Goal: Task Accomplishment & Management: Manage account settings

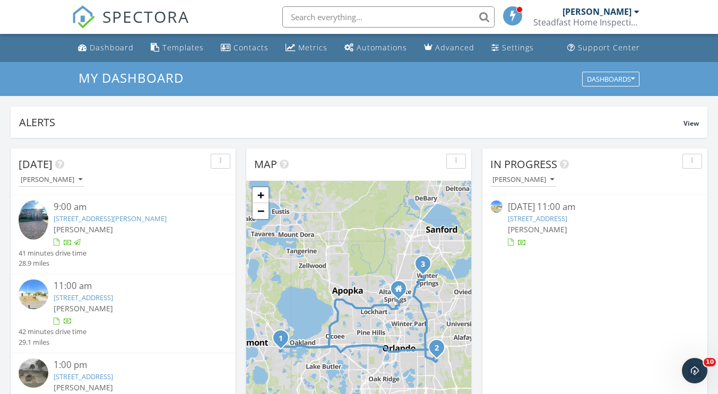
click at [356, 21] on input "text" at bounding box center [388, 16] width 212 height 21
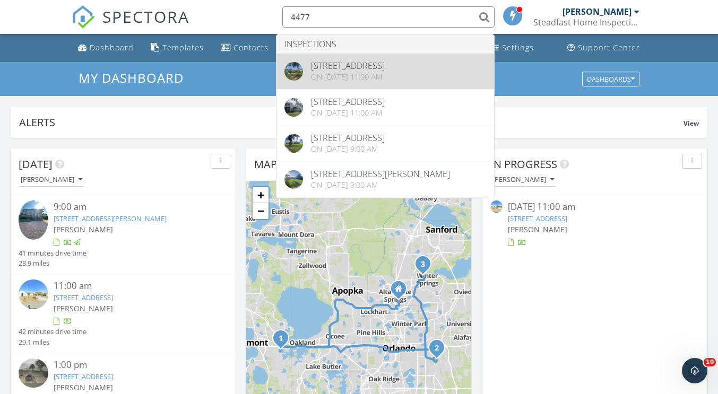
type input "4477"
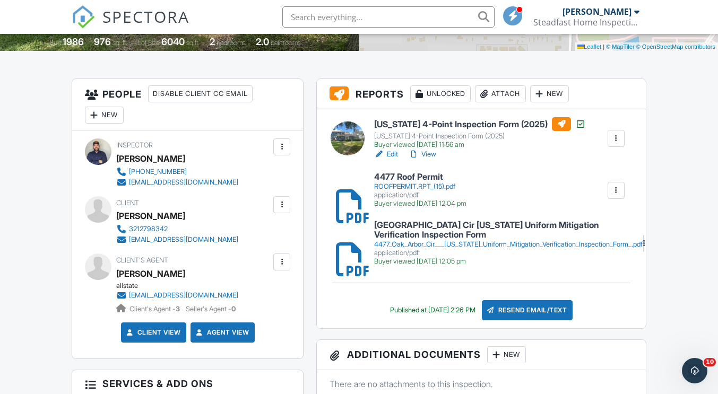
click at [287, 262] on div at bounding box center [281, 262] width 17 height 17
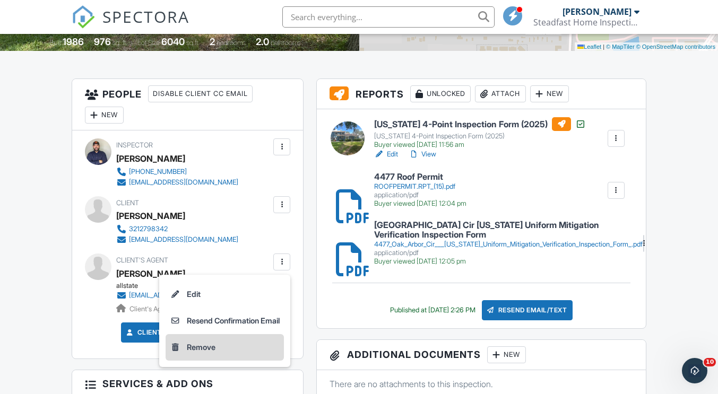
click at [239, 341] on li "Remove" at bounding box center [225, 347] width 118 height 27
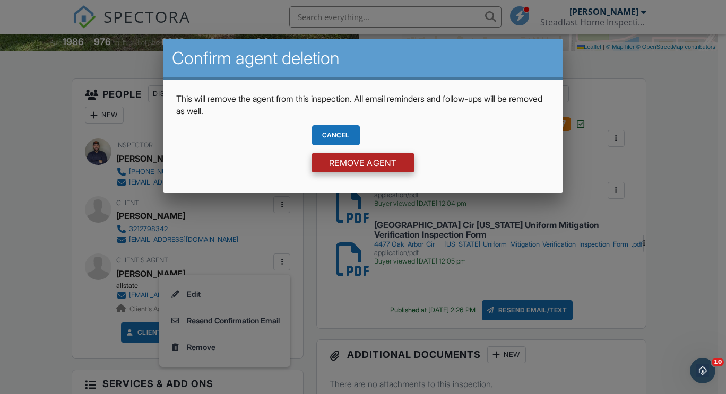
click at [352, 165] on input "Remove Agent" at bounding box center [363, 162] width 102 height 19
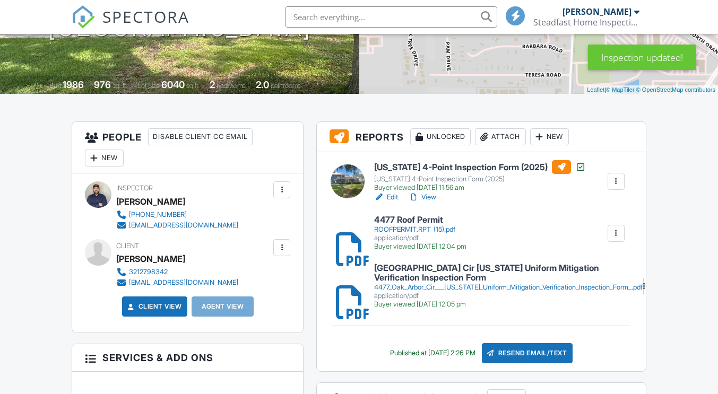
click at [114, 164] on div "New" at bounding box center [104, 158] width 39 height 17
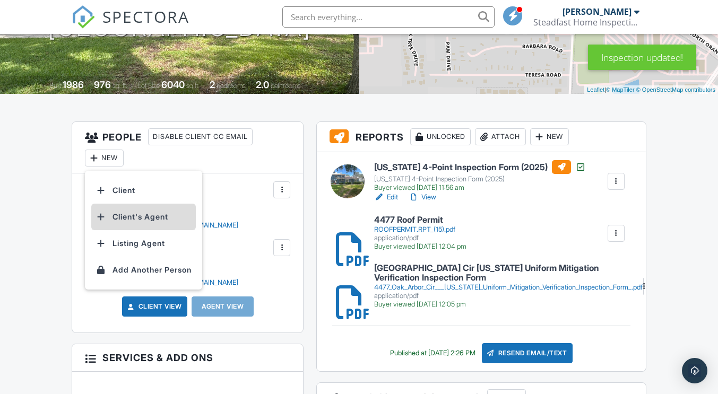
click at [119, 214] on li "Client's Agent" at bounding box center [143, 217] width 105 height 27
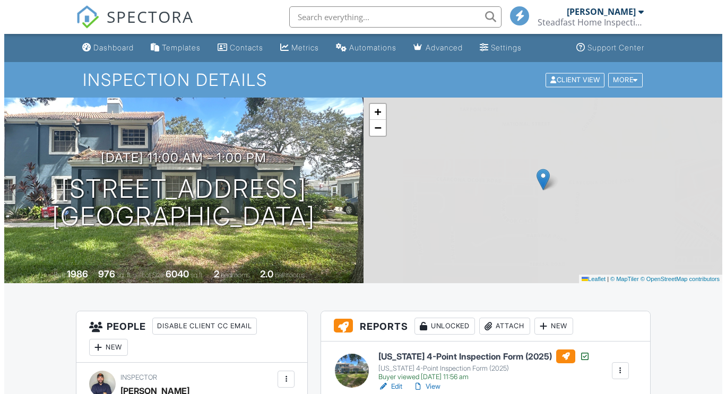
scroll to position [340, 0]
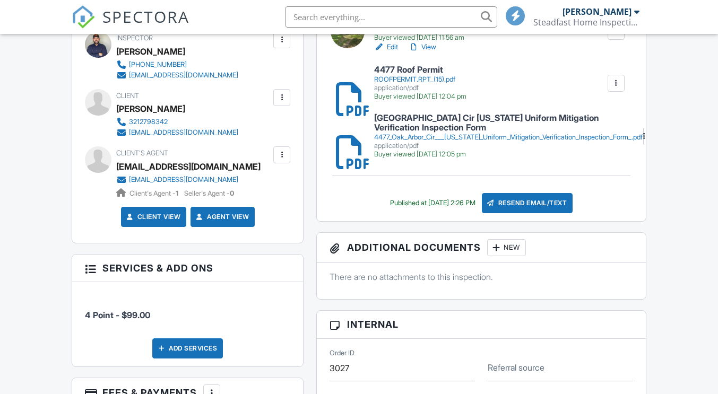
click at [518, 208] on div "Resend Email/Text" at bounding box center [527, 203] width 91 height 20
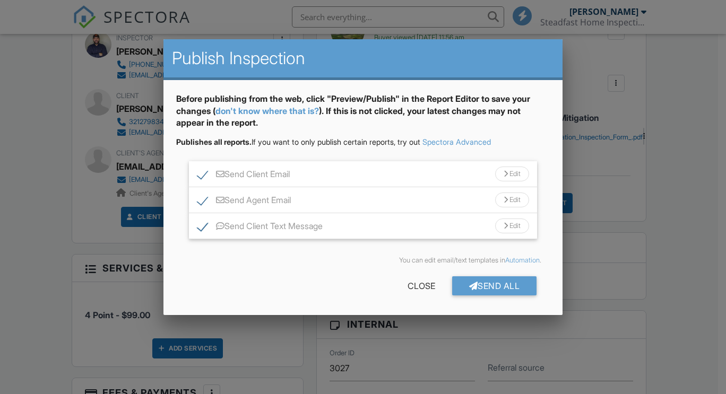
scroll to position [0, 0]
click at [468, 279] on div "Send All" at bounding box center [494, 286] width 85 height 19
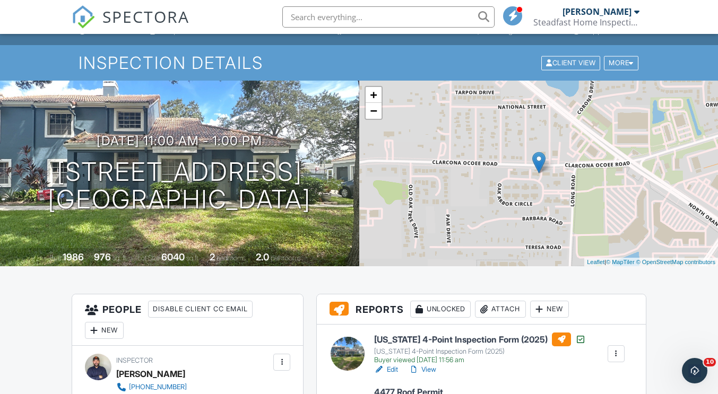
scroll to position [7, 0]
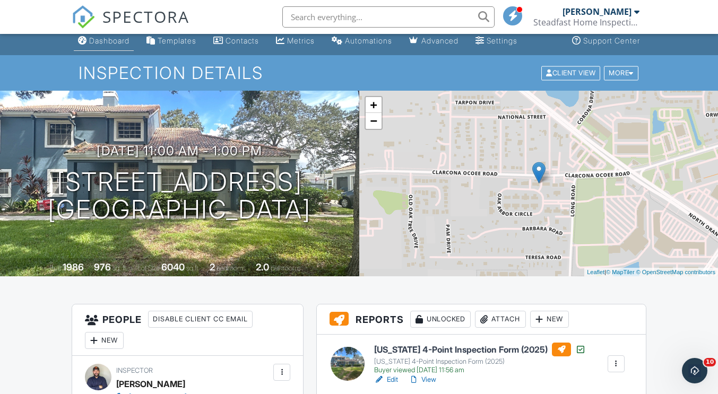
click at [125, 42] on div "Dashboard" at bounding box center [109, 40] width 40 height 9
